Goal: Navigation & Orientation: Find specific page/section

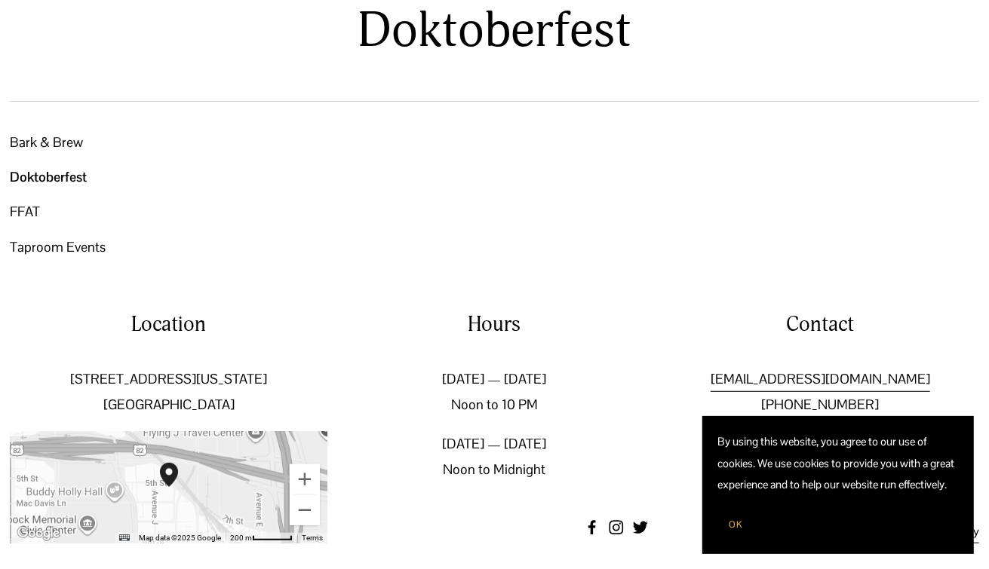
scroll to position [301, 0]
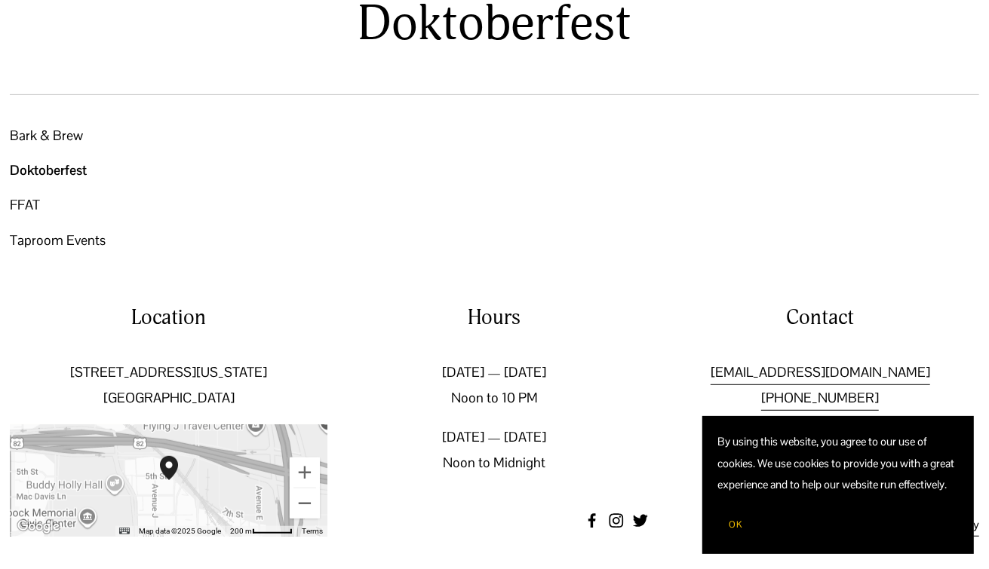
click at [730, 524] on span "OK" at bounding box center [735, 525] width 14 height 12
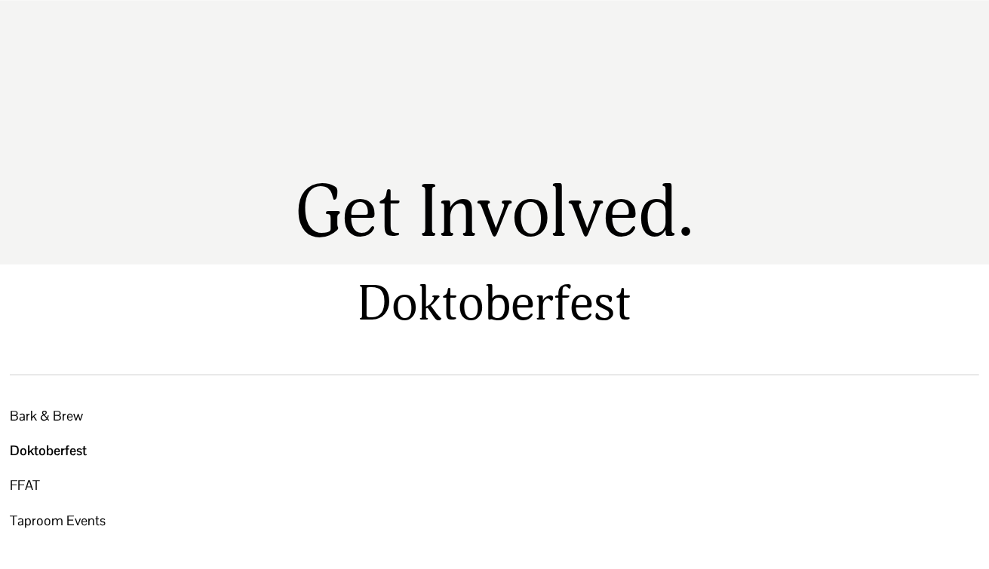
scroll to position [14, 0]
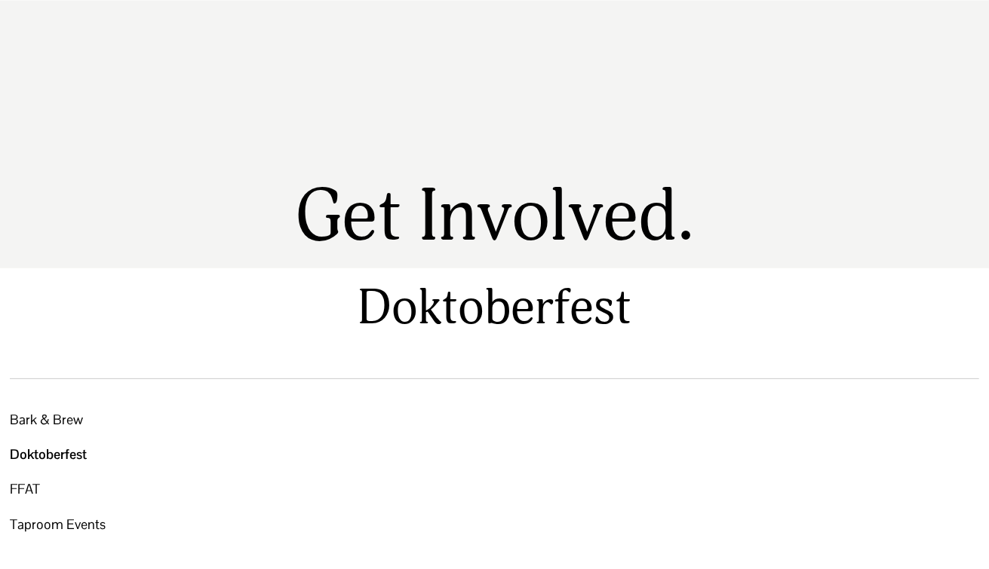
click at [54, 455] on link "Doktoberfest" at bounding box center [93, 454] width 166 height 35
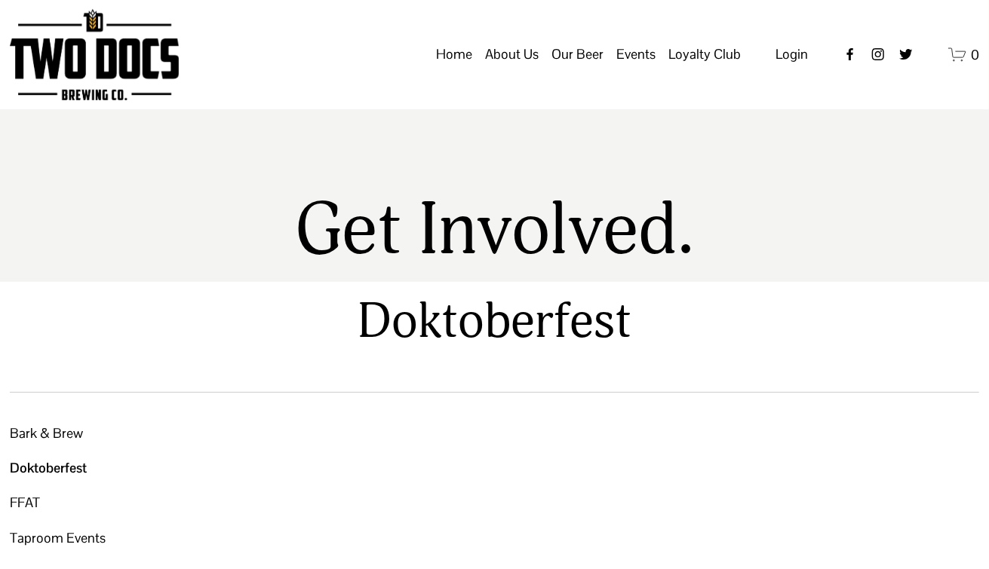
click at [0, 0] on span "Calendar" at bounding box center [0, 0] width 0 height 0
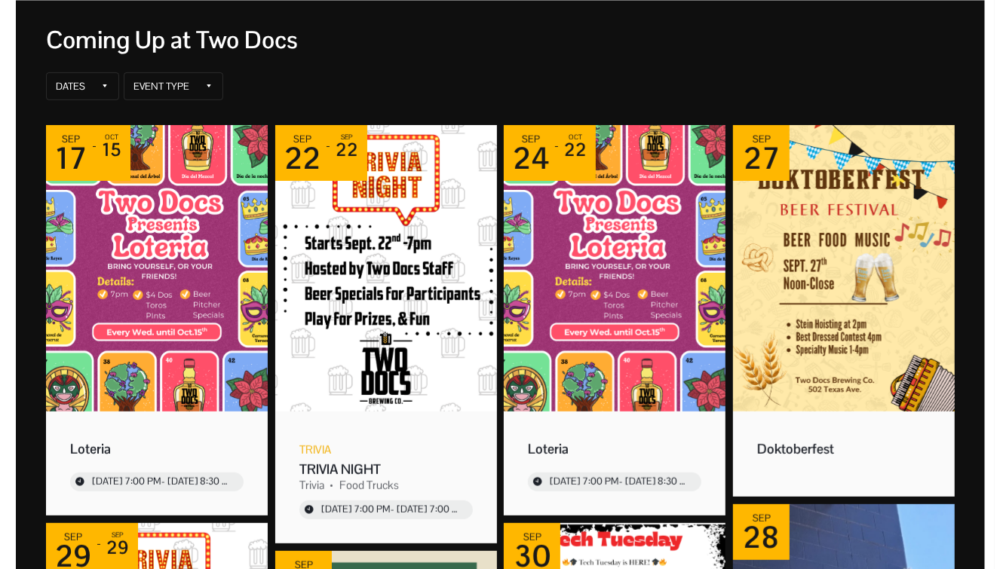
scroll to position [204, 0]
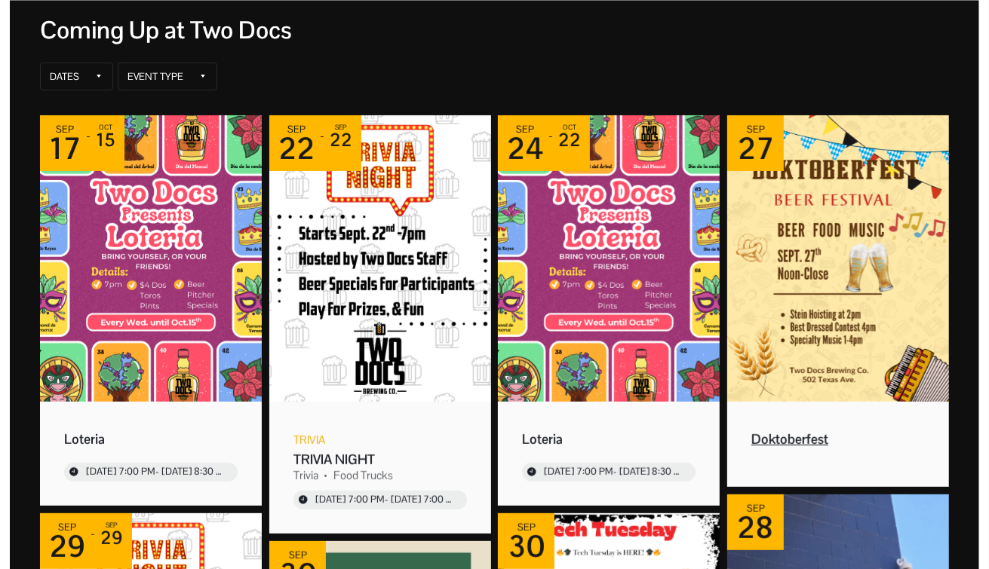
click at [823, 238] on img "Event: Doktoberfest" at bounding box center [838, 258] width 222 height 287
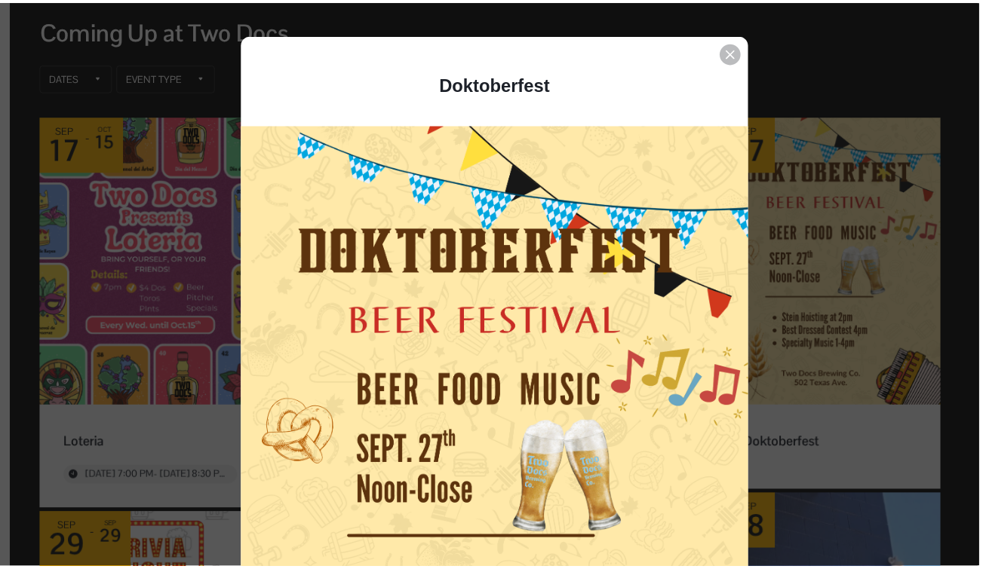
scroll to position [38, 0]
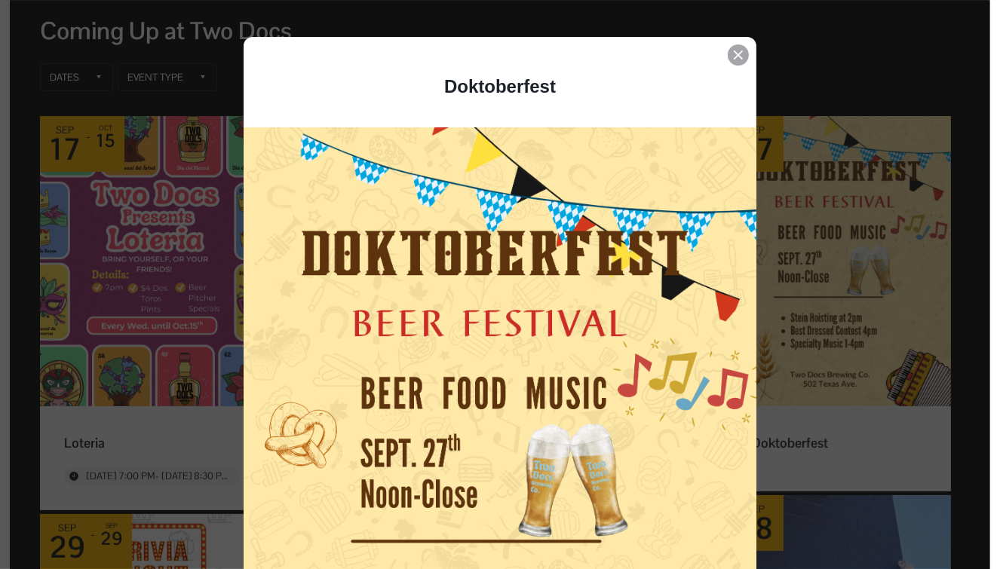
click at [734, 56] on icon "Event details popup" at bounding box center [738, 55] width 9 height 9
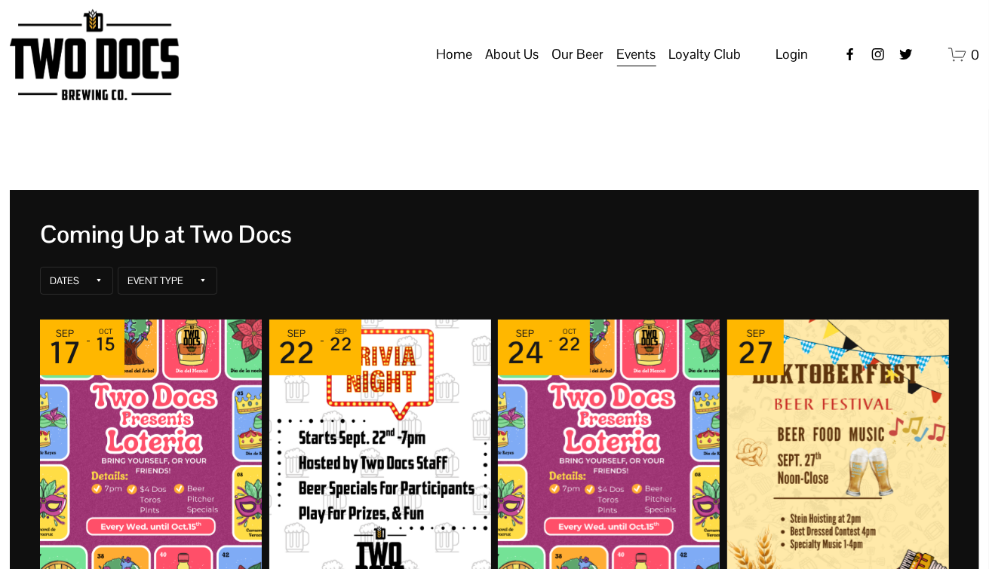
click at [448, 69] on link "Home" at bounding box center [454, 54] width 36 height 29
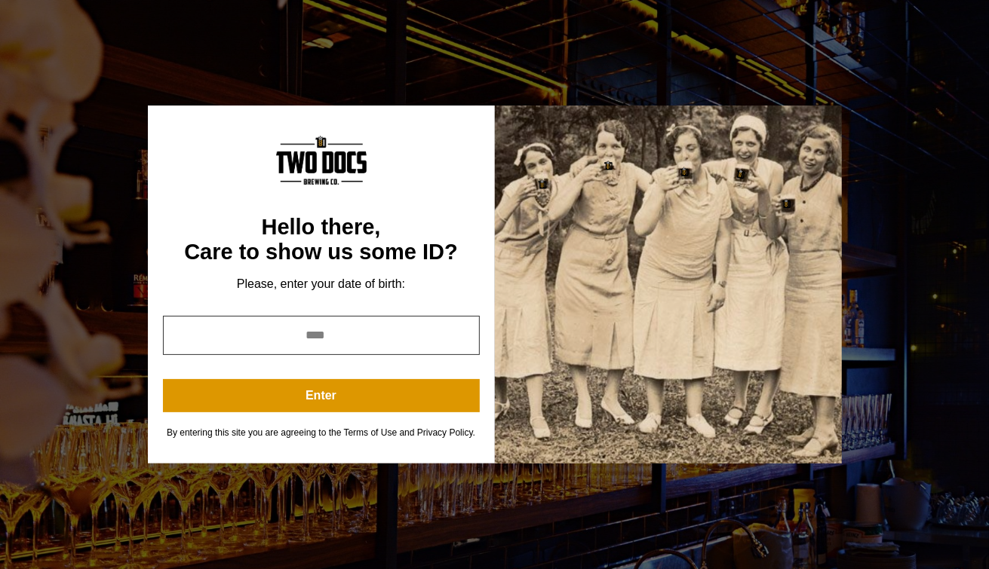
click at [308, 340] on input "year" at bounding box center [321, 335] width 317 height 39
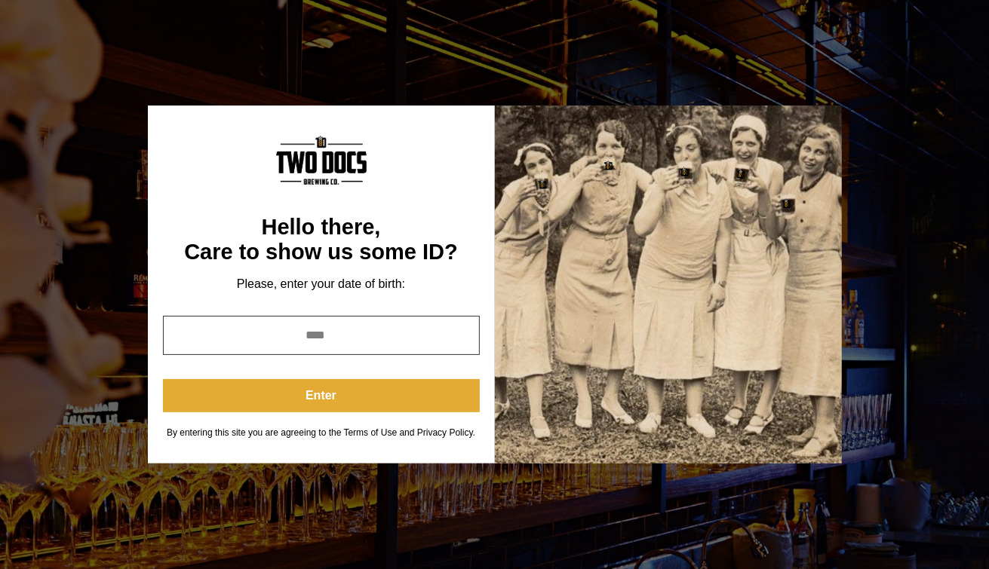
type input "****"
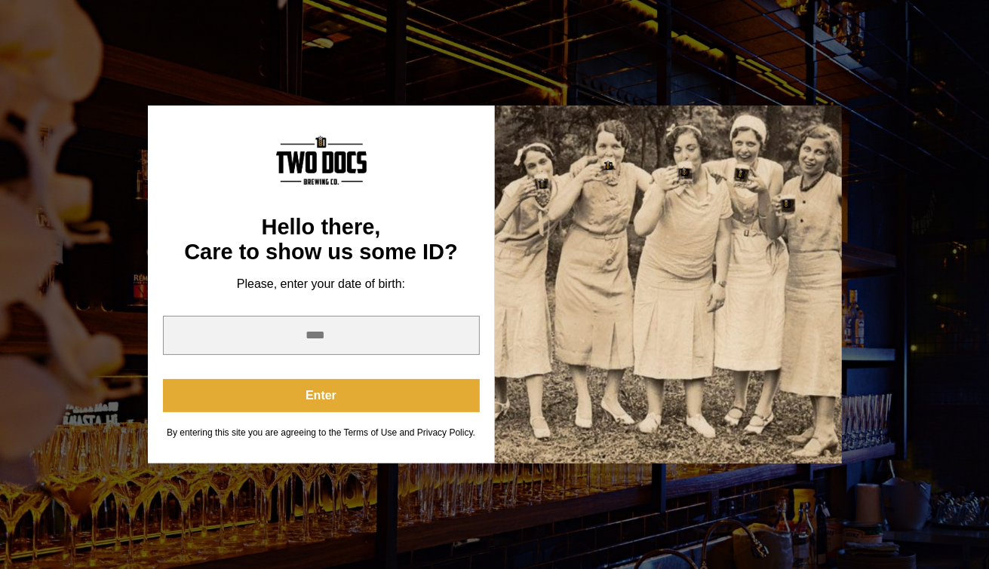
click at [318, 403] on button "Enter" at bounding box center [321, 395] width 317 height 33
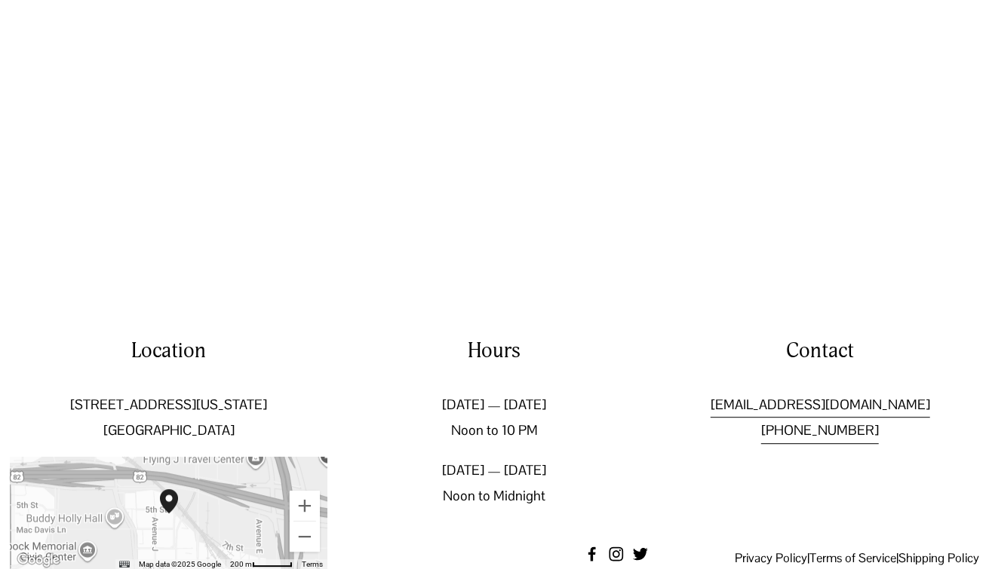
scroll to position [2128, 0]
